Goal: Task Accomplishment & Management: Use online tool/utility

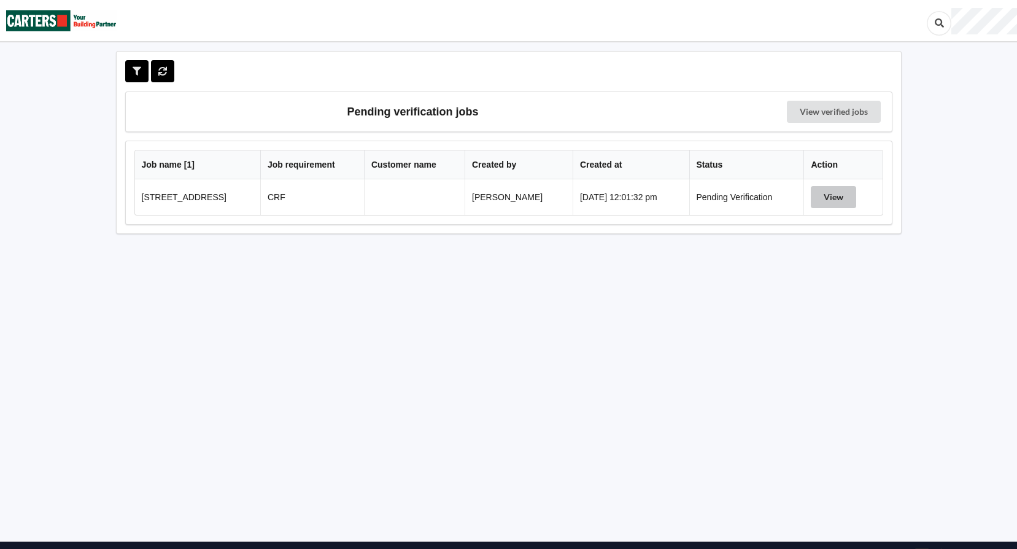
click at [843, 201] on button "View" at bounding box center [833, 197] width 45 height 22
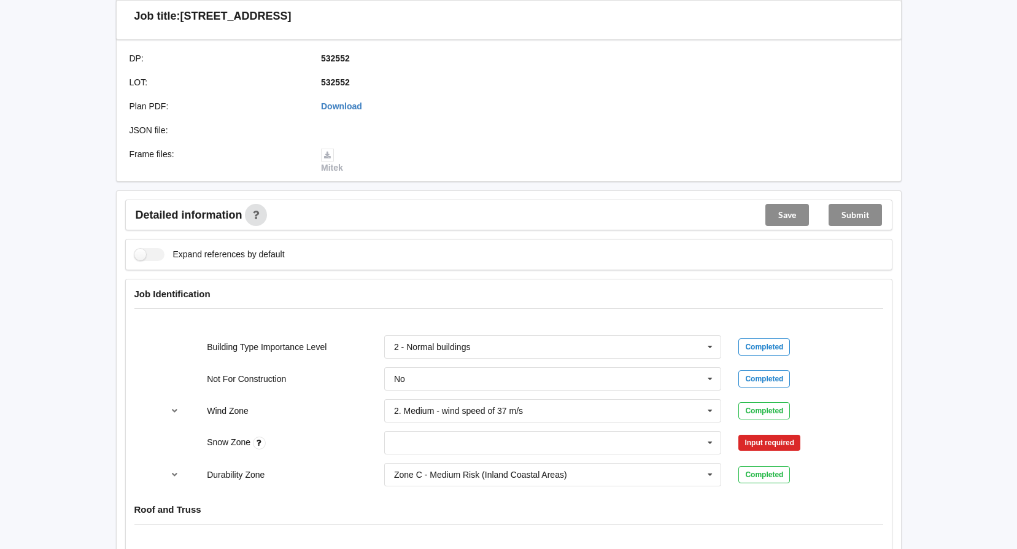
scroll to position [368, 0]
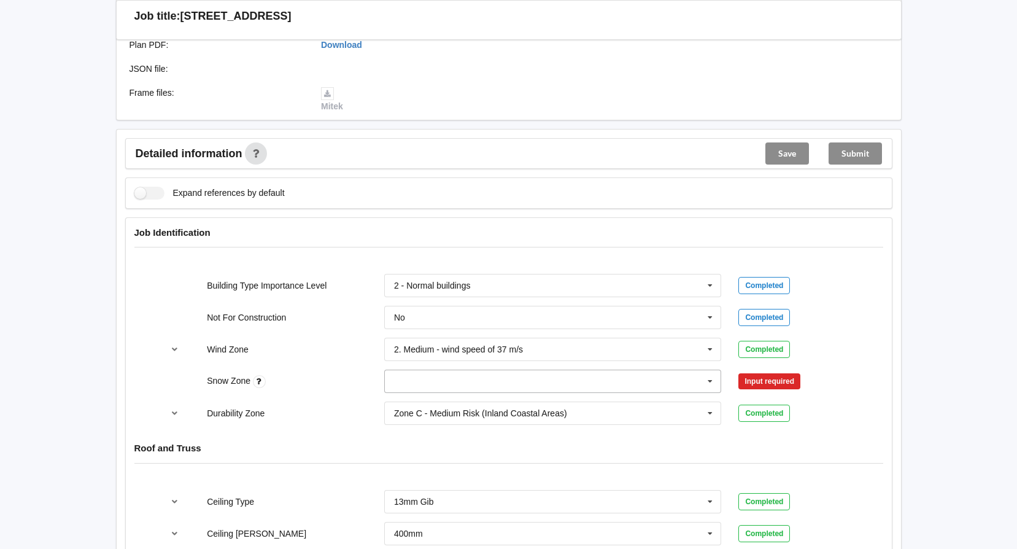
click at [712, 380] on icon at bounding box center [710, 381] width 18 height 23
click at [512, 405] on div "N0" at bounding box center [553, 403] width 337 height 23
click at [784, 381] on button "Confirm input" at bounding box center [775, 382] width 73 height 20
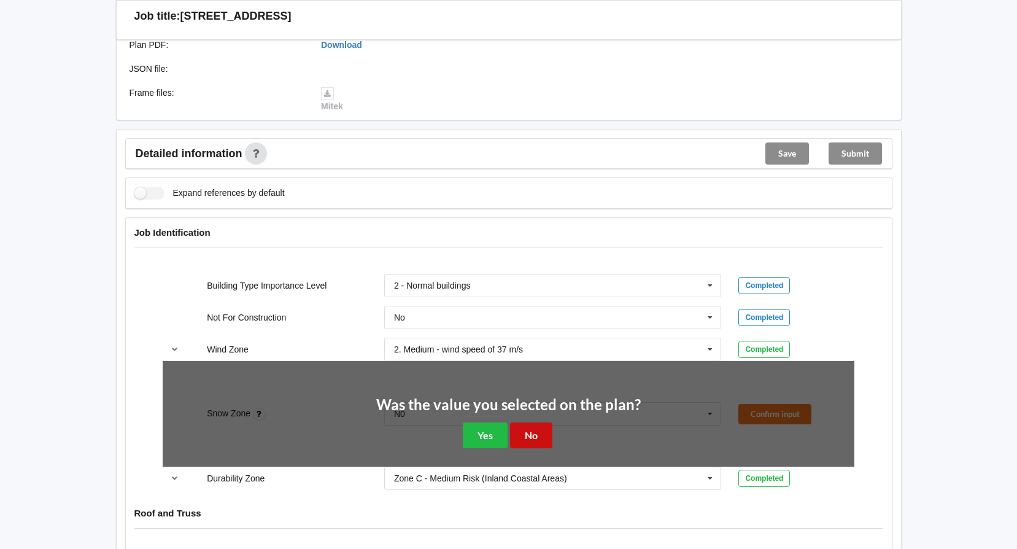
click at [534, 436] on button "No" at bounding box center [531, 434] width 42 height 25
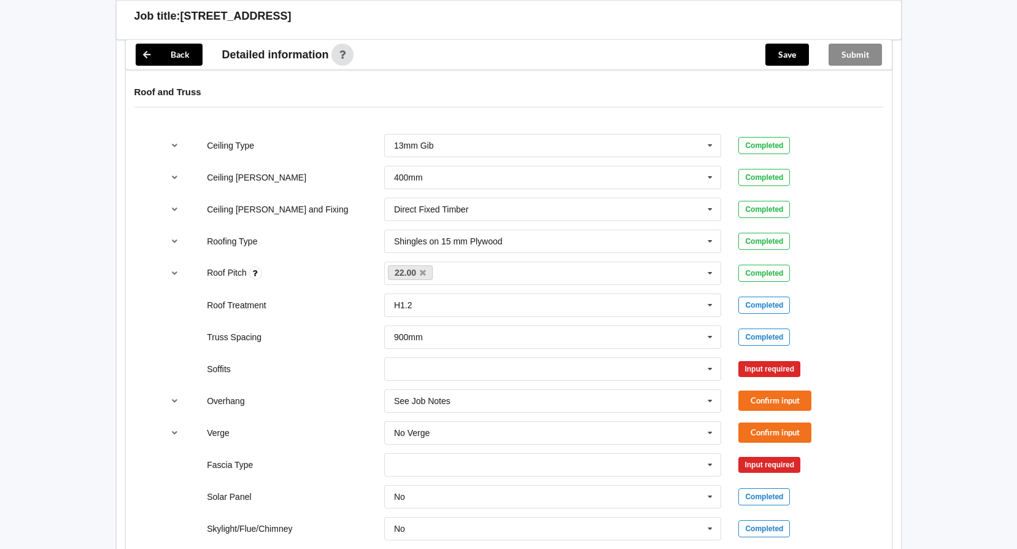
scroll to position [737, 0]
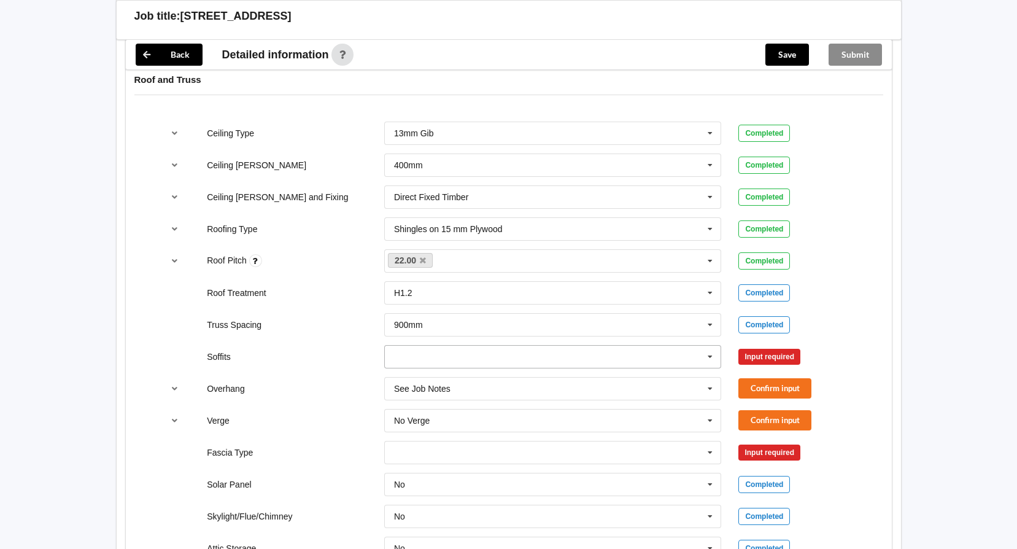
click at [712, 360] on icon at bounding box center [710, 357] width 18 height 23
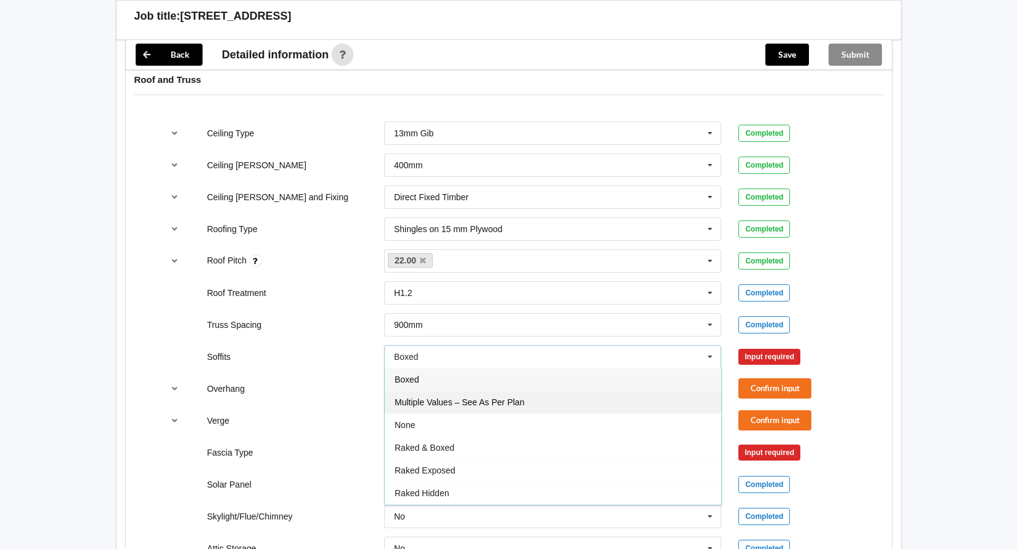
click at [602, 399] on div "Multiple Values – See As Per Plan" at bounding box center [553, 402] width 337 height 23
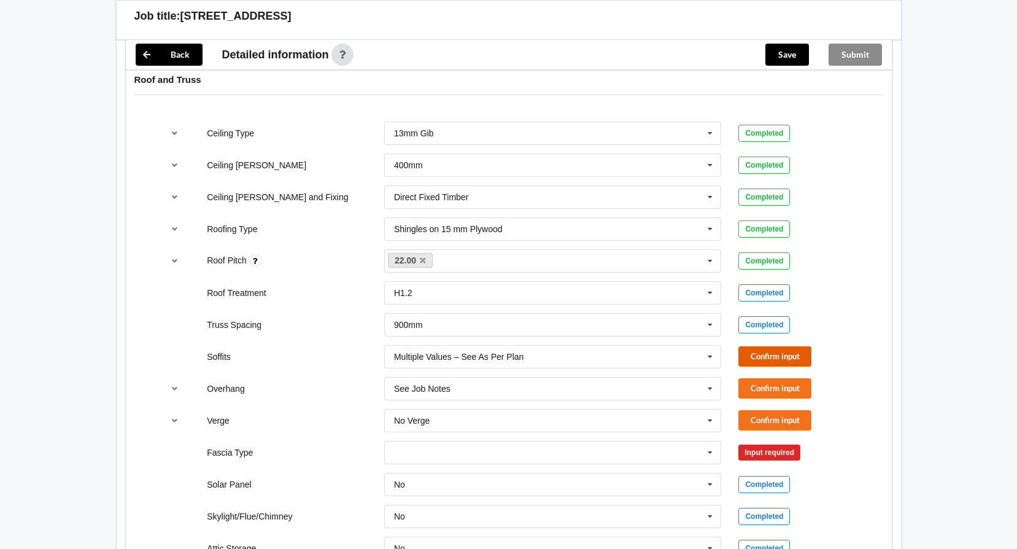
click at [753, 352] on button "Confirm input" at bounding box center [775, 356] width 73 height 20
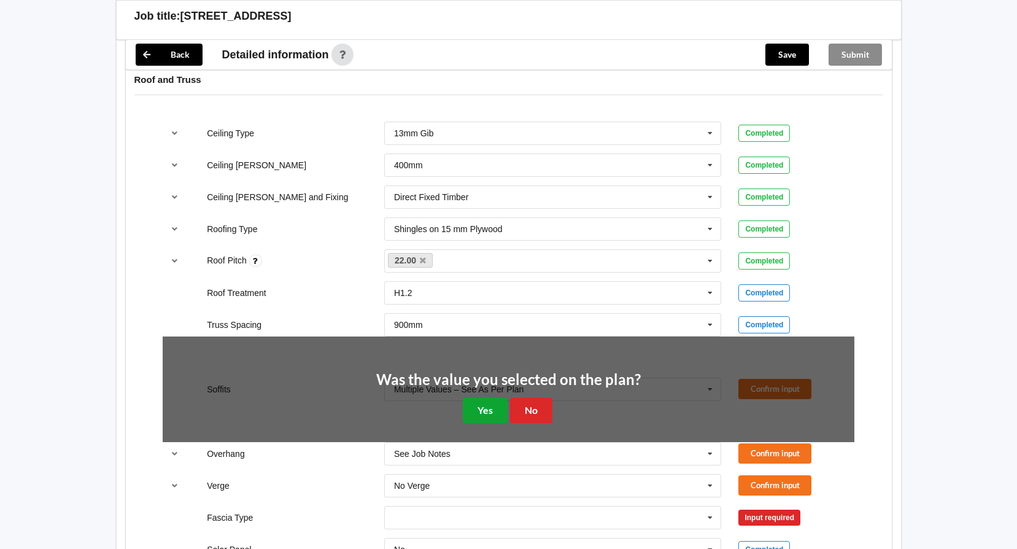
click at [492, 411] on button "Yes" at bounding box center [485, 410] width 45 height 25
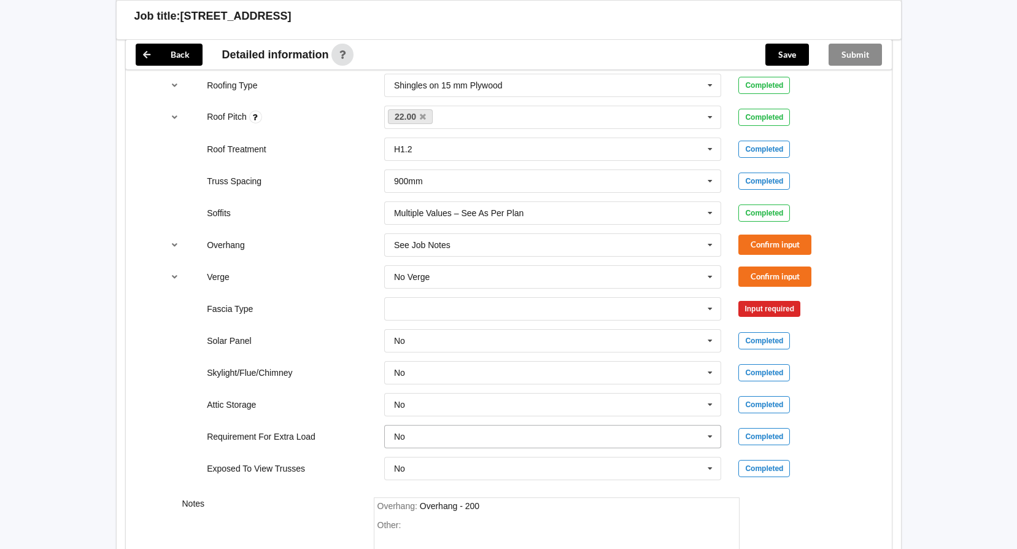
scroll to position [860, 0]
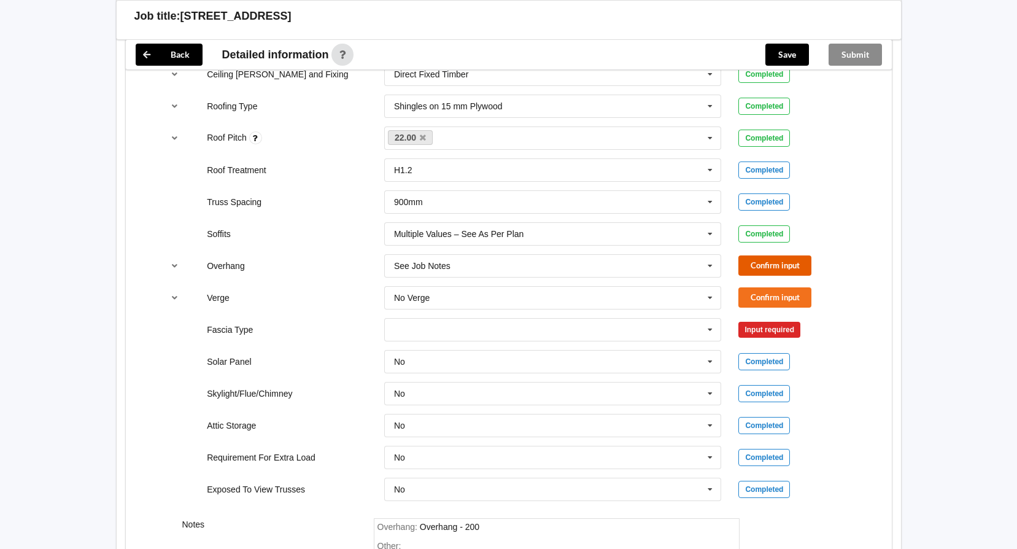
click at [782, 260] on button "Confirm input" at bounding box center [775, 265] width 73 height 20
click at [767, 301] on button "Confirm input" at bounding box center [775, 297] width 73 height 20
click at [709, 330] on icon at bounding box center [710, 330] width 18 height 23
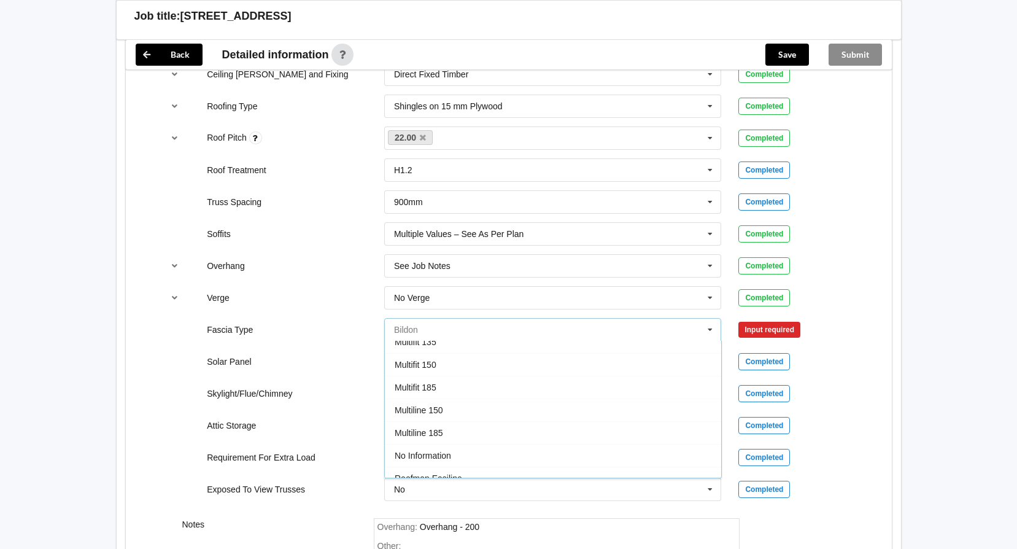
scroll to position [307, 0]
